Goal: Answer question/provide support

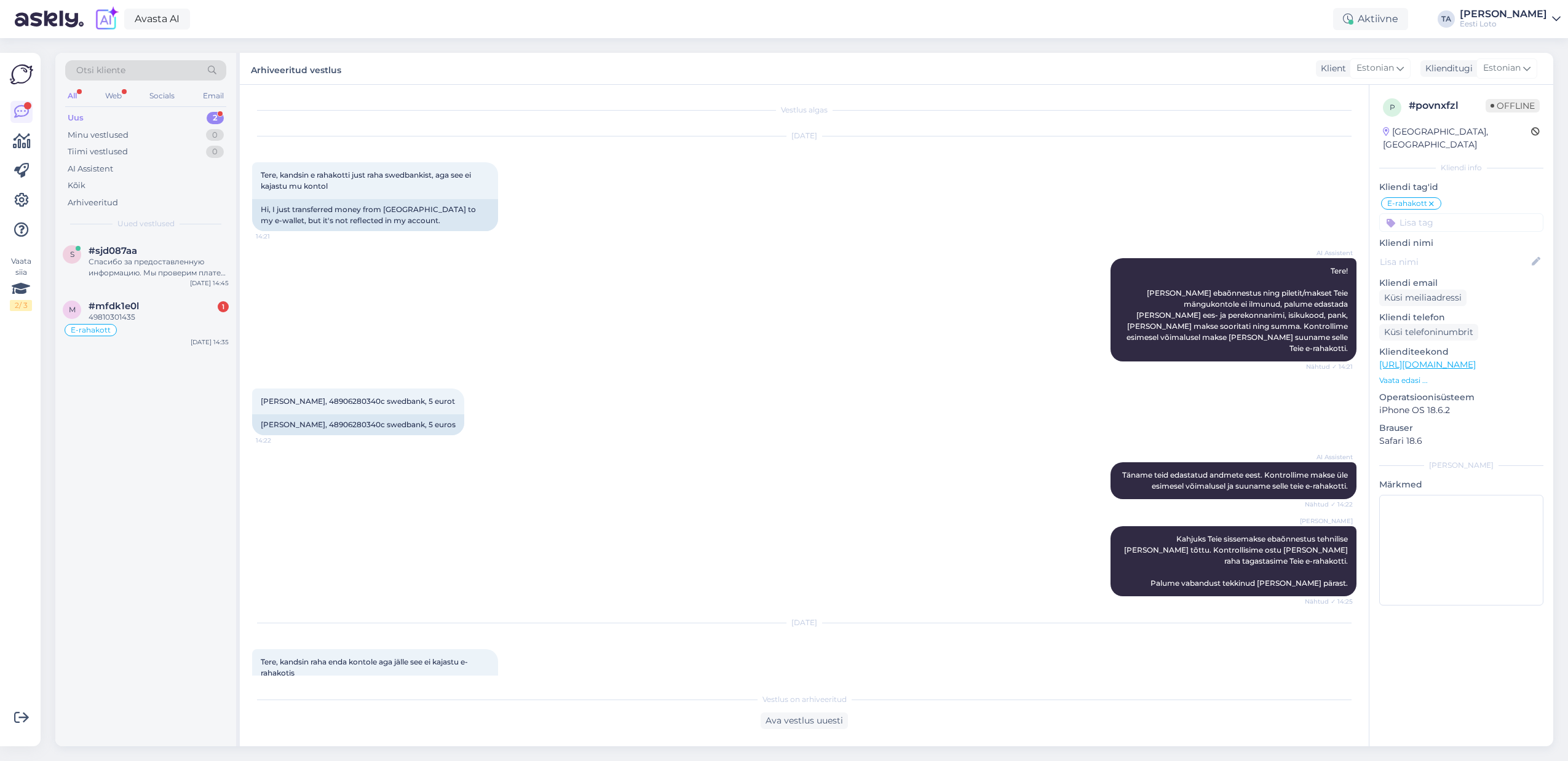
scroll to position [373, 0]
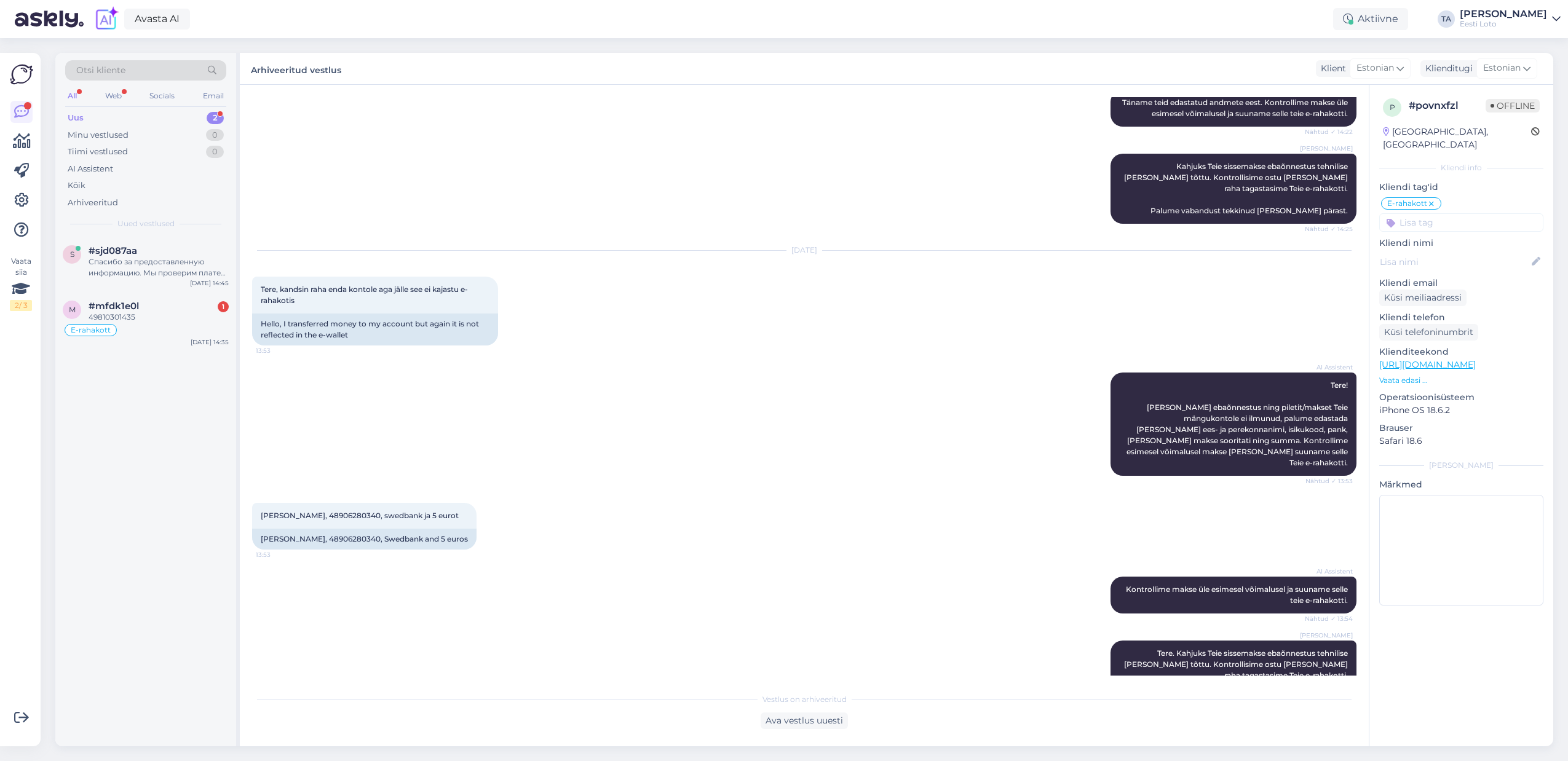
click at [78, 116] on div "Uus" at bounding box center [75, 117] width 16 height 12
click at [138, 262] on div "Спасибо за предоставленную информацию. Мы проверим платеж при первой возможност…" at bounding box center [159, 267] width 141 height 22
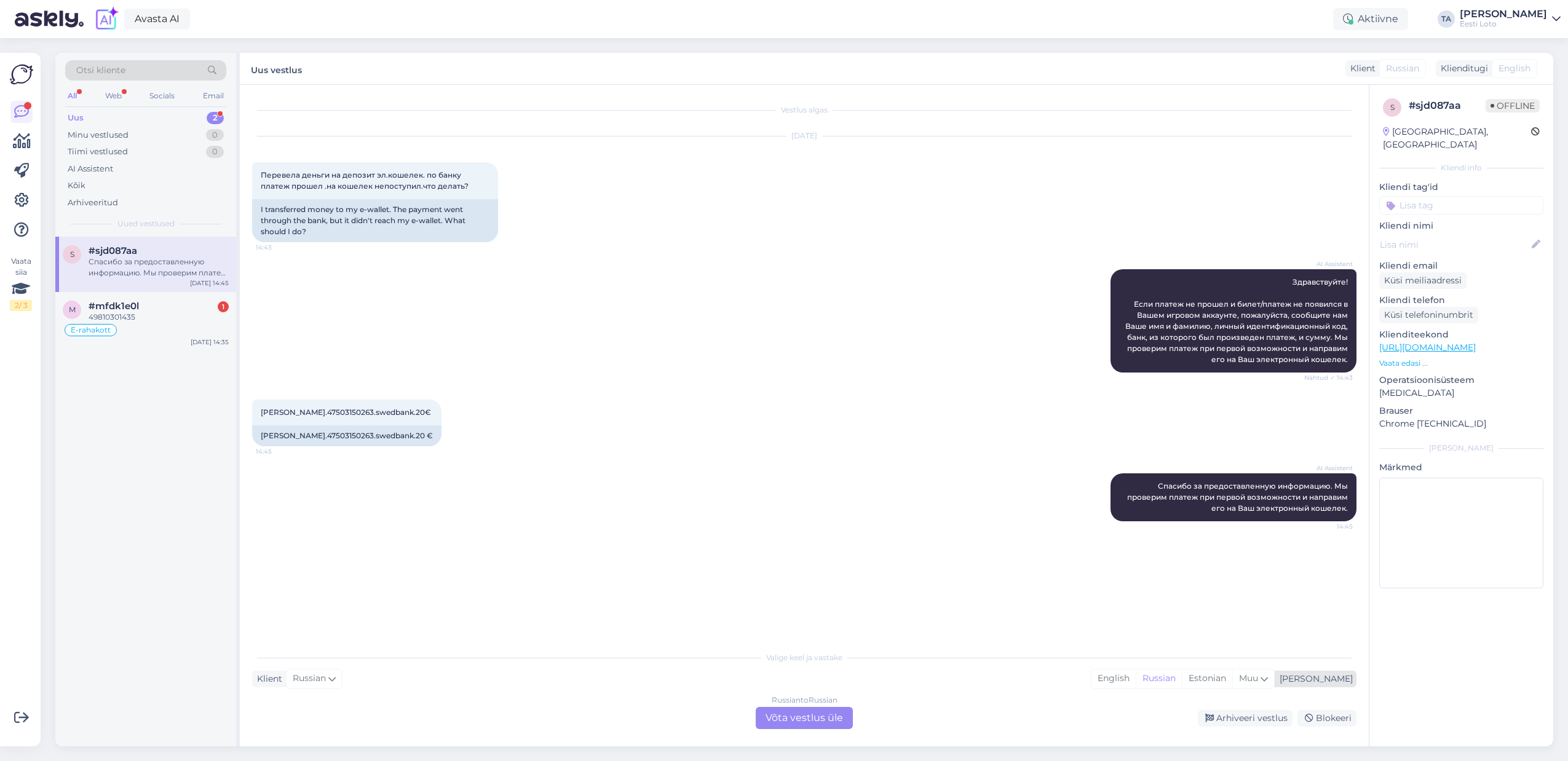
click at [1331, 677] on div "[PERSON_NAME]" at bounding box center [1313, 679] width 78 height 13
type input "est"
click at [1231, 647] on link "Estonian" at bounding box center [1224, 648] width 136 height 20
click at [782, 718] on div "Russian to Estonian Võta vestlus üle" at bounding box center [804, 718] width 97 height 22
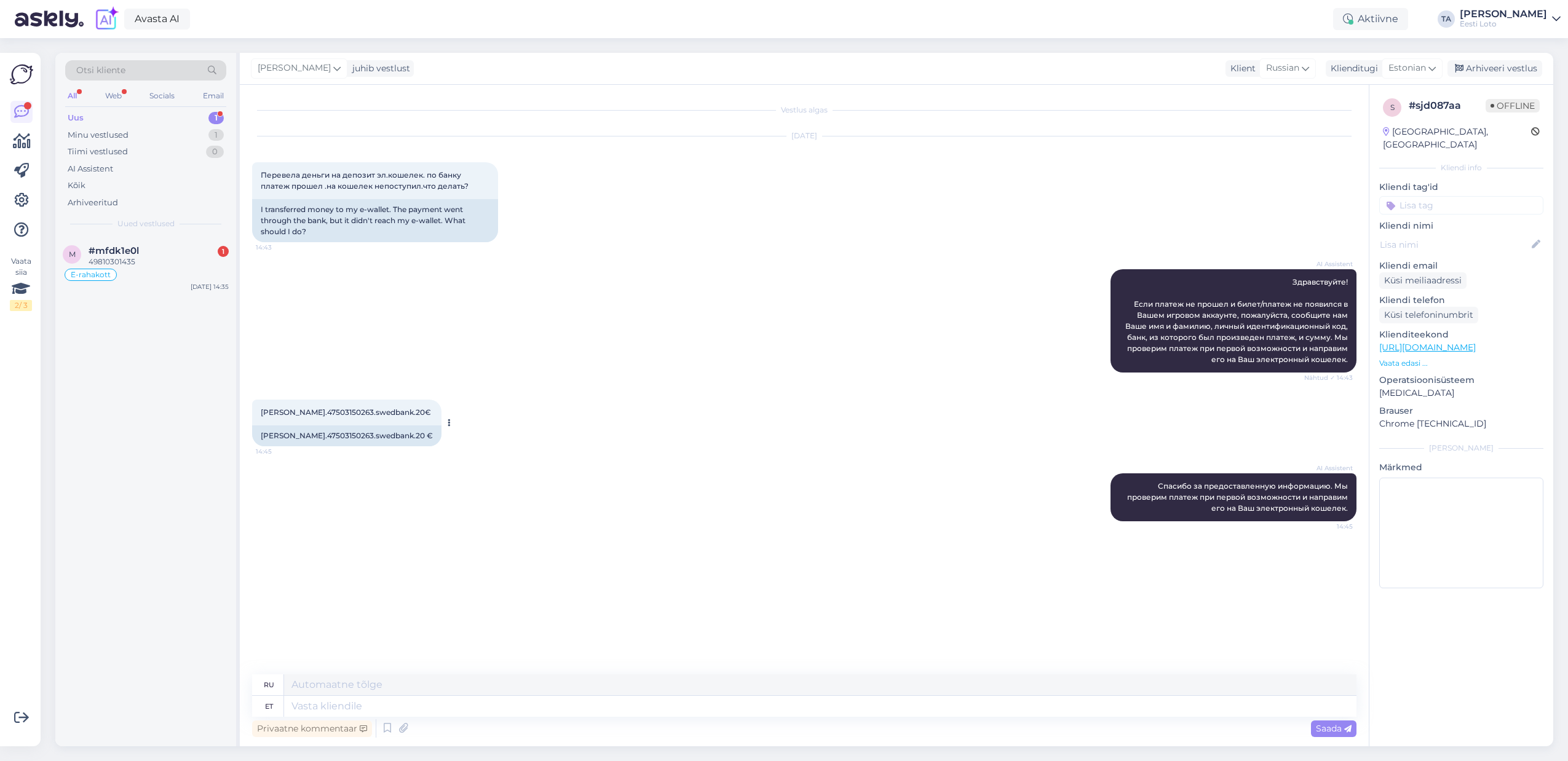
click at [342, 412] on span "[PERSON_NAME].47503150263.swedbank.20€" at bounding box center [346, 412] width 170 height 9
copy span "47503150263"
click at [345, 707] on textarea at bounding box center [820, 706] width 1073 height 21
paste textarea "Kahjuks Teie sissemakse ebaõnnestus tehnilise [PERSON_NAME] tõttu. Kontrollisim…"
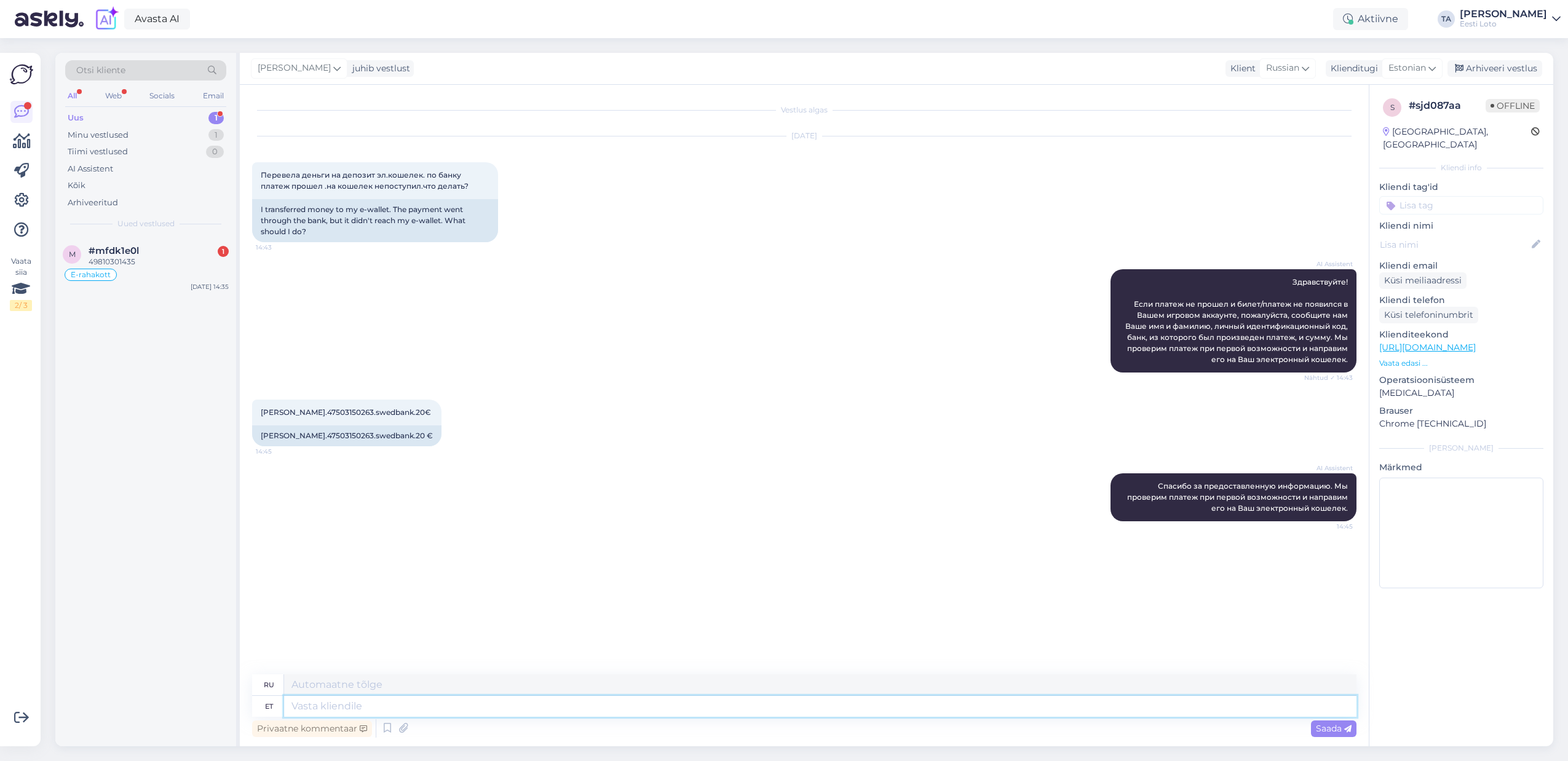
type textarea "Kahjuks Teie sissemakse ebaõnnestus tehnilise [PERSON_NAME] tõttu. Kontrollisim…"
type textarea "К сожалению, ваш депозит не был зачислен из-за технической ошибки. Мы проверили…"
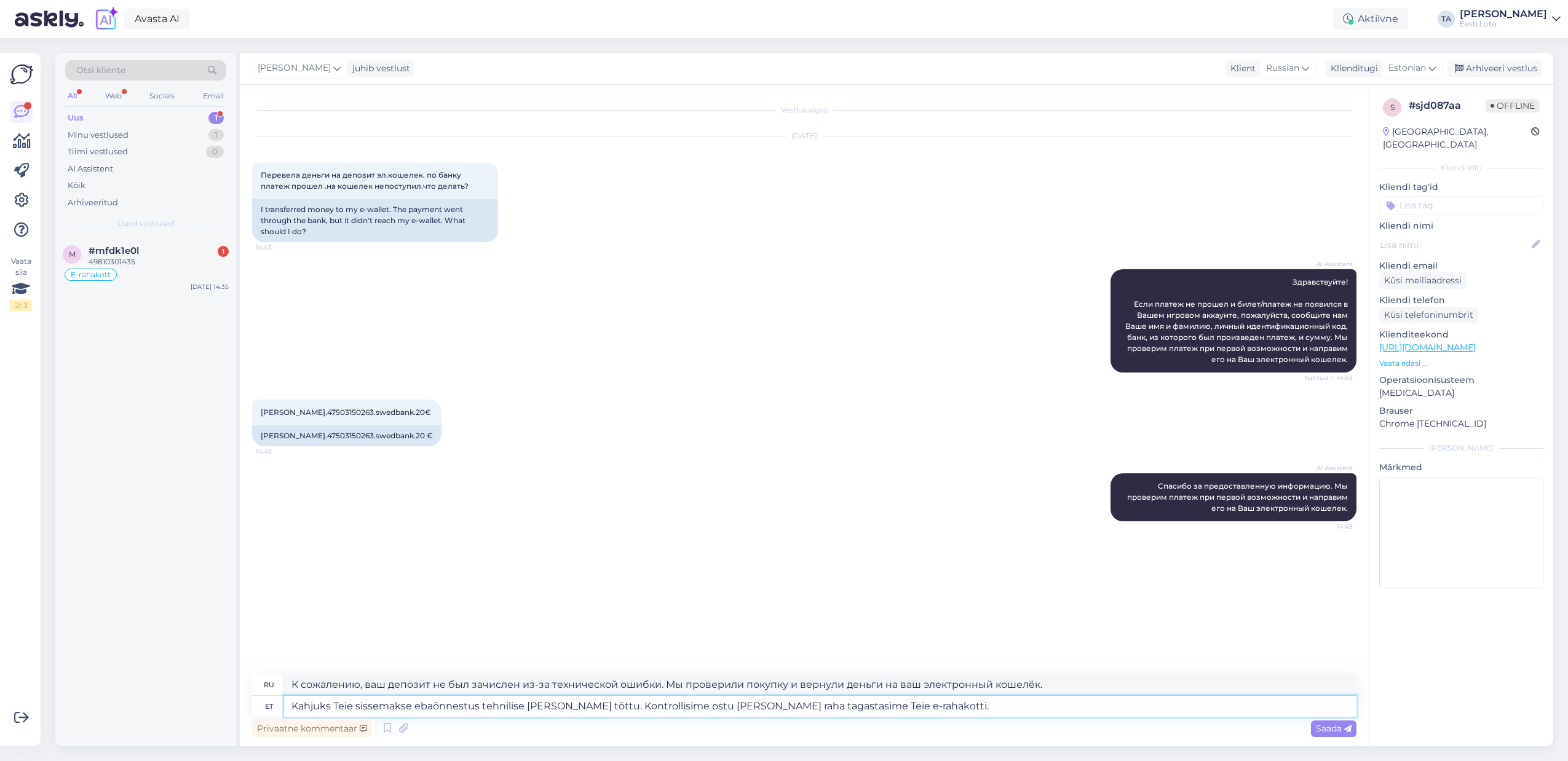
click at [294, 706] on textarea "Kahjuks Teie sissemakse ebaõnnestus tehnilise [PERSON_NAME] tõttu. Kontrollisim…" at bounding box center [820, 706] width 1073 height 21
type textarea "Tere. Kahjuks Teie sissemakse ebaõnnestus tehnilise [PERSON_NAME] tõttu. Kontro…"
type textarea "Здравствуйте. К сожалению, ваш депозит не был зачислен из-за технической ошибки…"
click at [966, 706] on textarea "Tere. Kahjuks Teie sissemakse ebaõnnestus tehnilise [PERSON_NAME] tõttu. Kontro…" at bounding box center [820, 706] width 1073 height 21
type textarea "Tere. Kahjuks Teie sissemakse ebaõnnestus tehnilise [PERSON_NAME] tõttu. Kontro…"
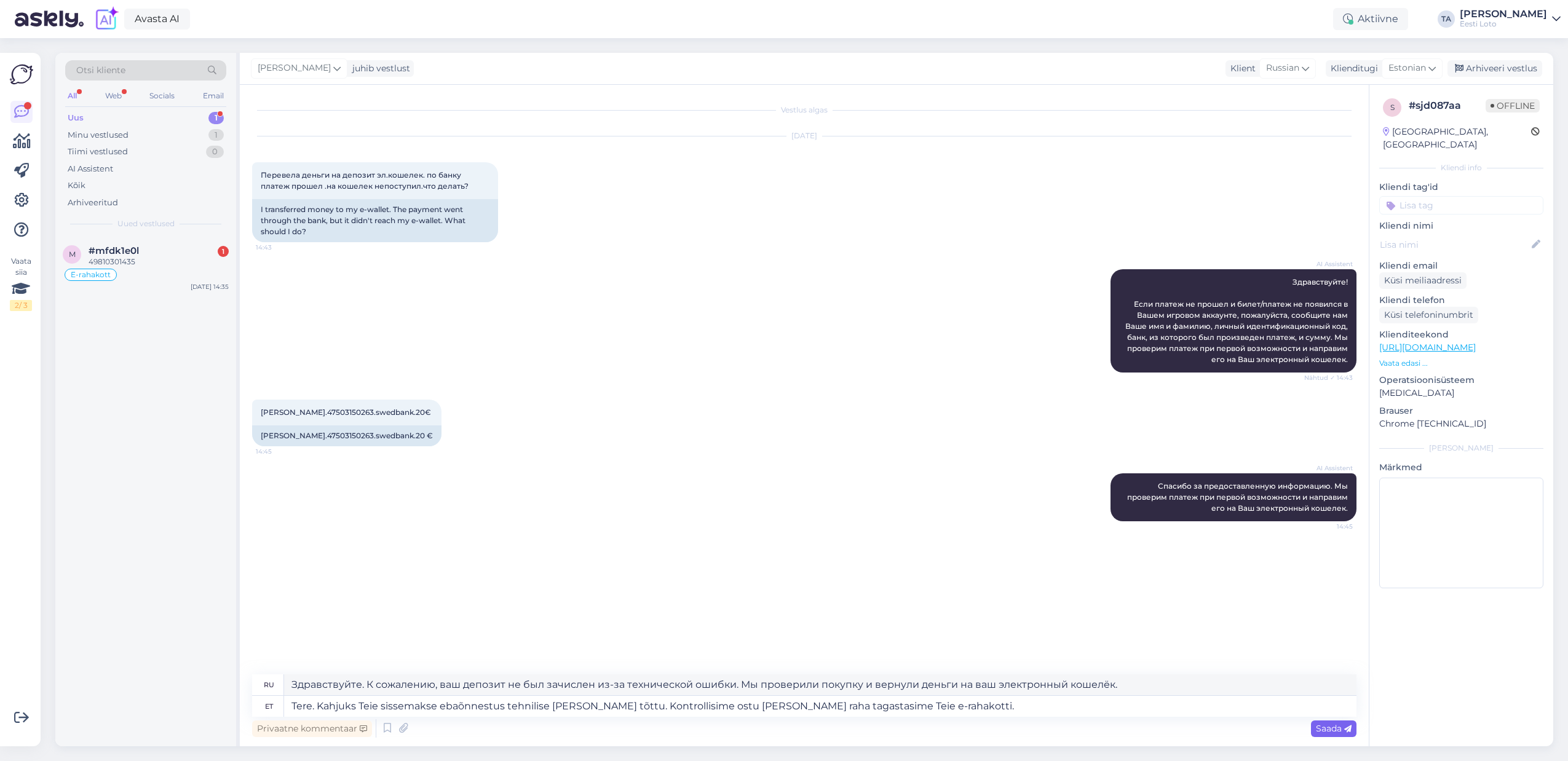
click at [1334, 728] on span "Saada" at bounding box center [1333, 728] width 36 height 11
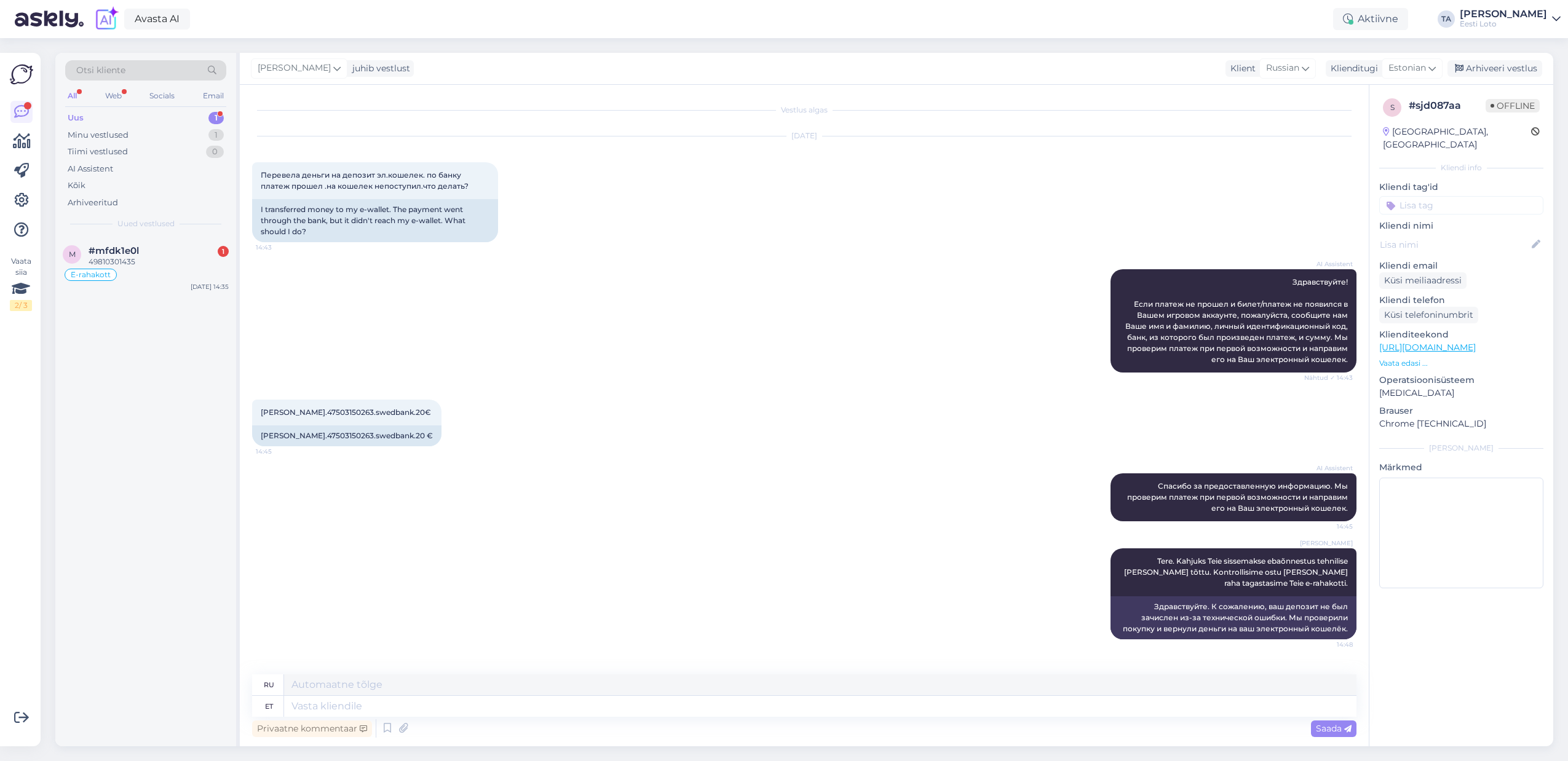
click at [1463, 196] on input at bounding box center [1461, 205] width 165 height 18
type input "e-raha"
click at [1470, 233] on div "E-rahakott" at bounding box center [1460, 239] width 52 height 12
click at [1494, 72] on div "Arhiveeri vestlus" at bounding box center [1494, 69] width 94 height 17
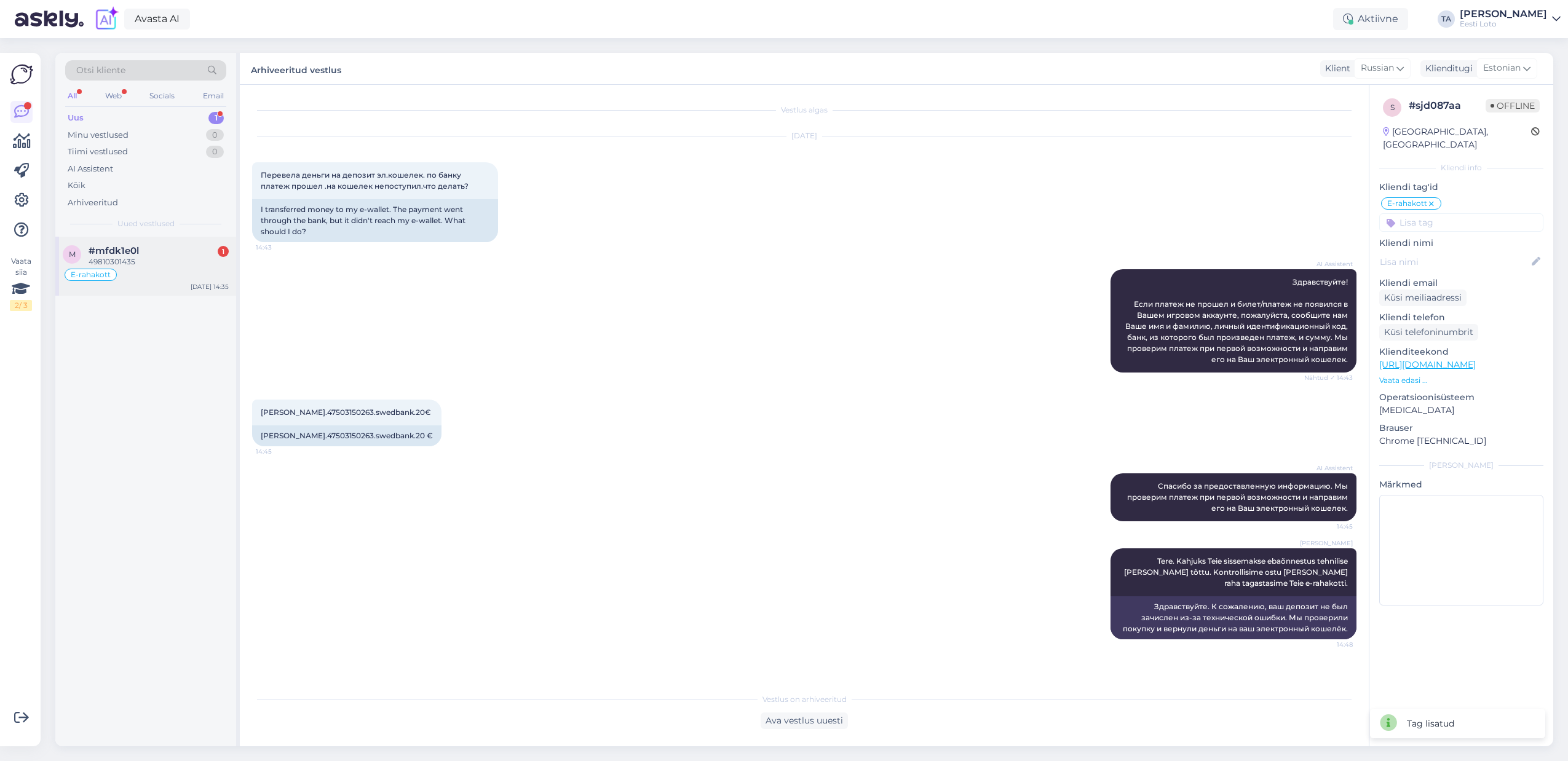
click at [114, 253] on span "#mfdk1e0l" at bounding box center [113, 251] width 50 height 11
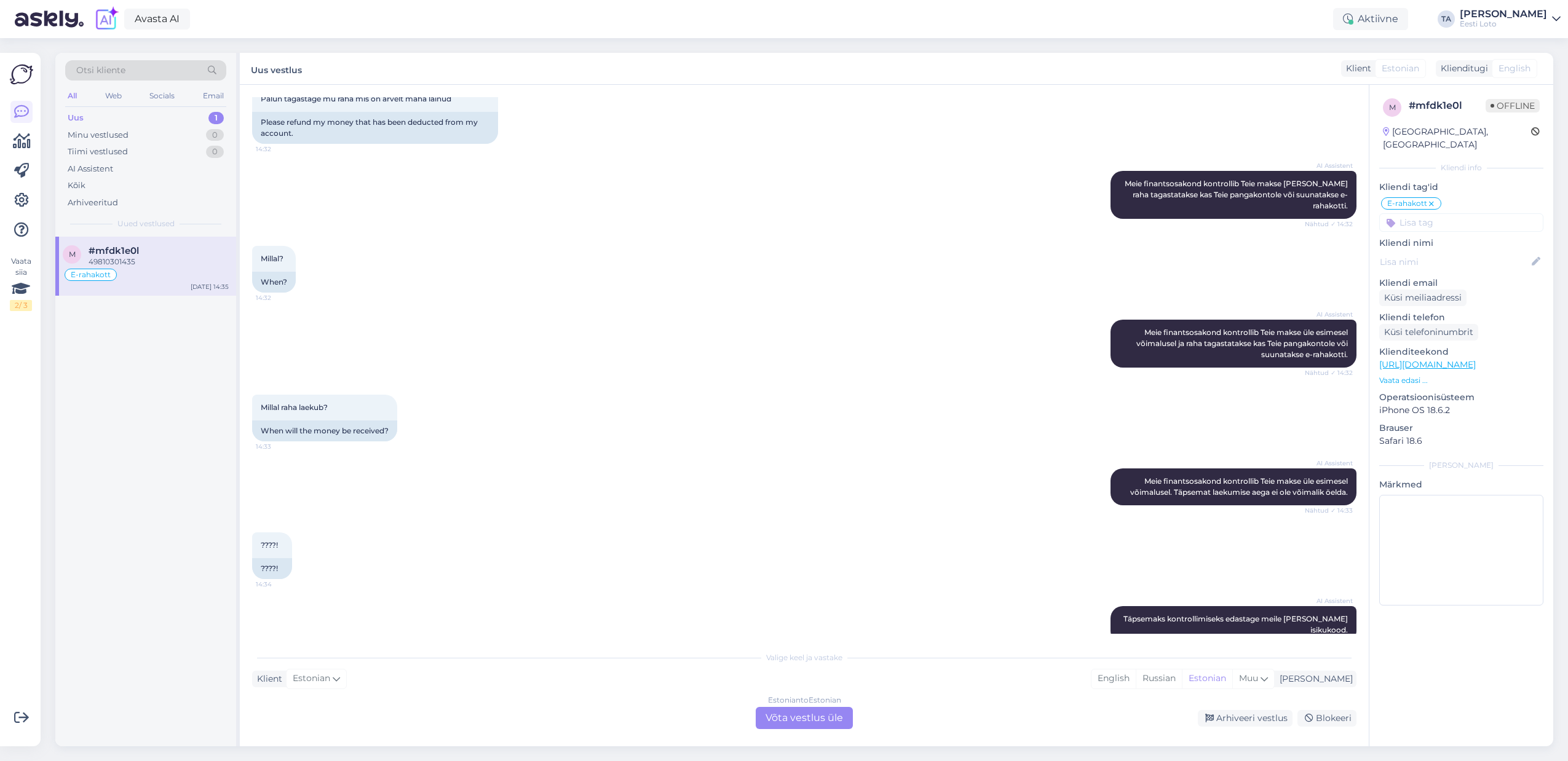
scroll to position [1171, 0]
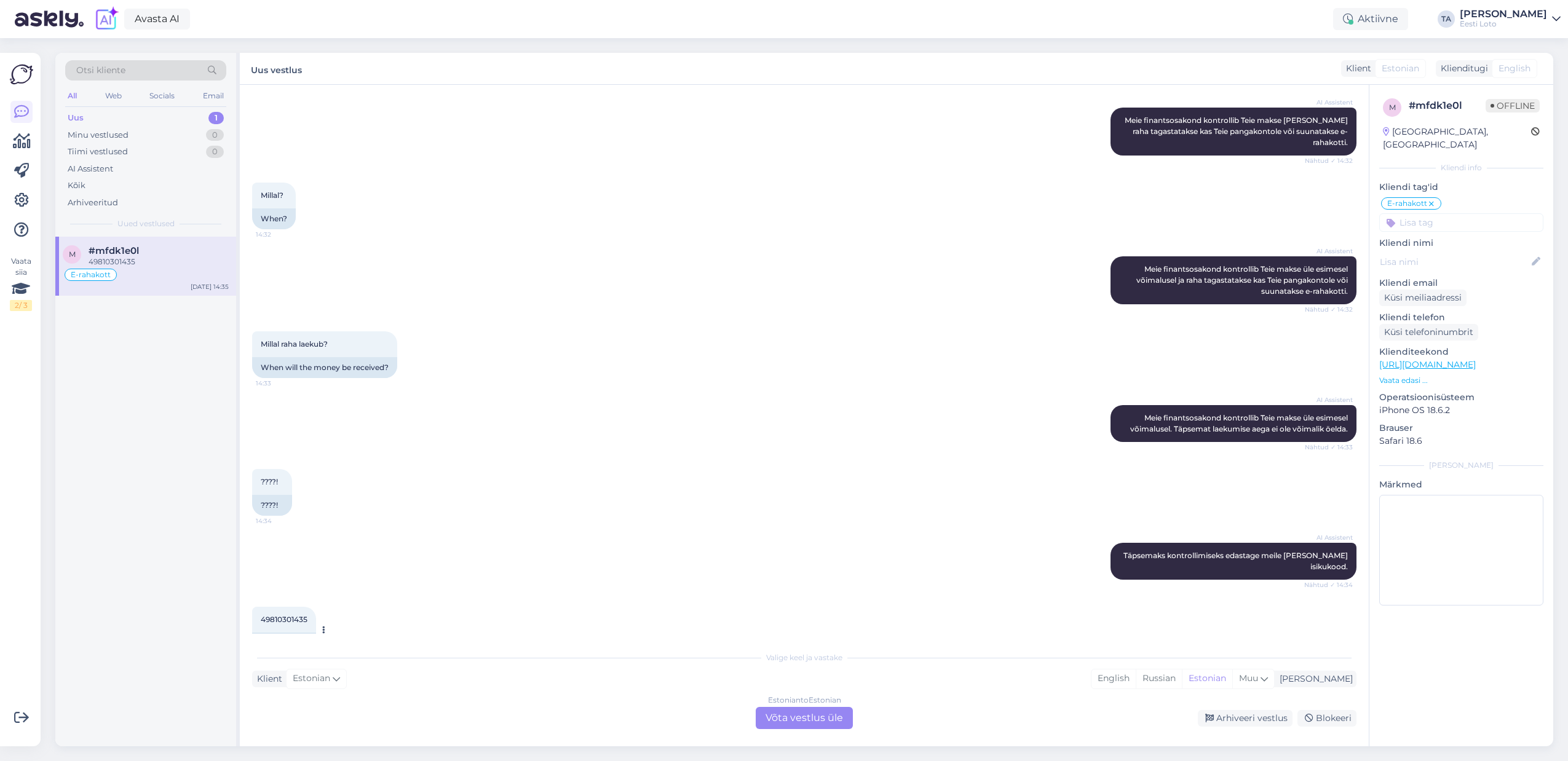
click at [285, 615] on span "49810301435" at bounding box center [284, 619] width 47 height 9
copy span "49810301435"
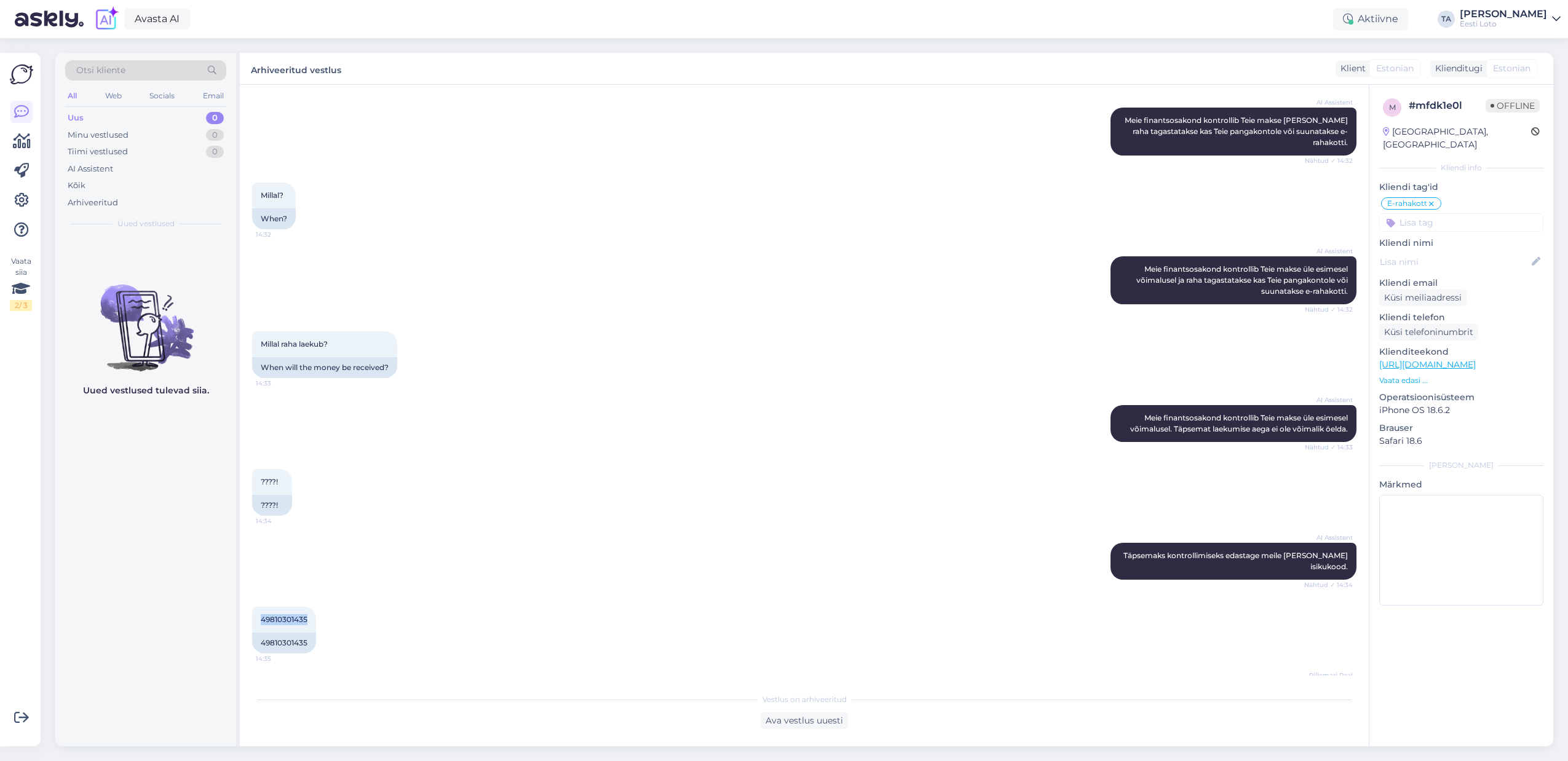
scroll to position [1204, 0]
